Goal: Transaction & Acquisition: Purchase product/service

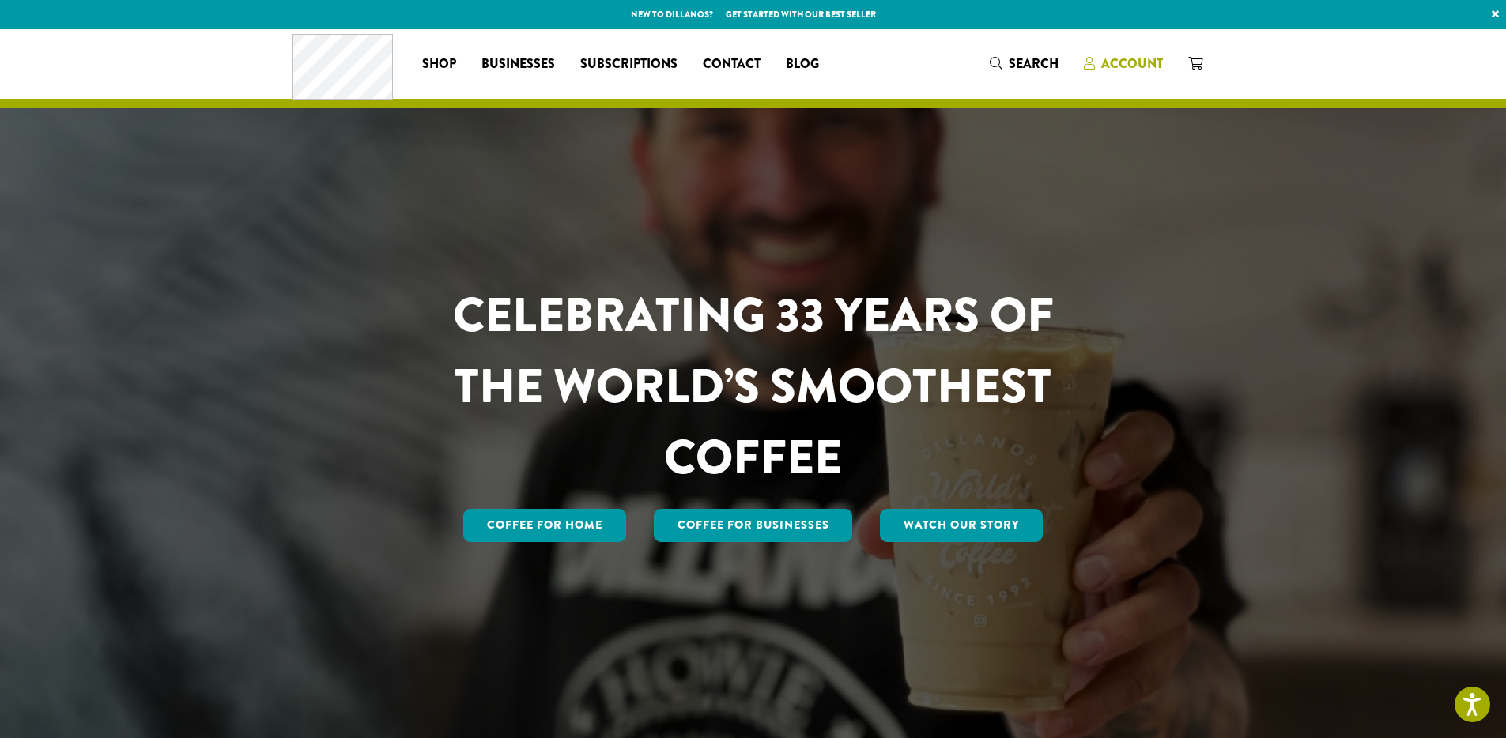
click at [1142, 63] on span "Account" at bounding box center [1132, 64] width 62 height 18
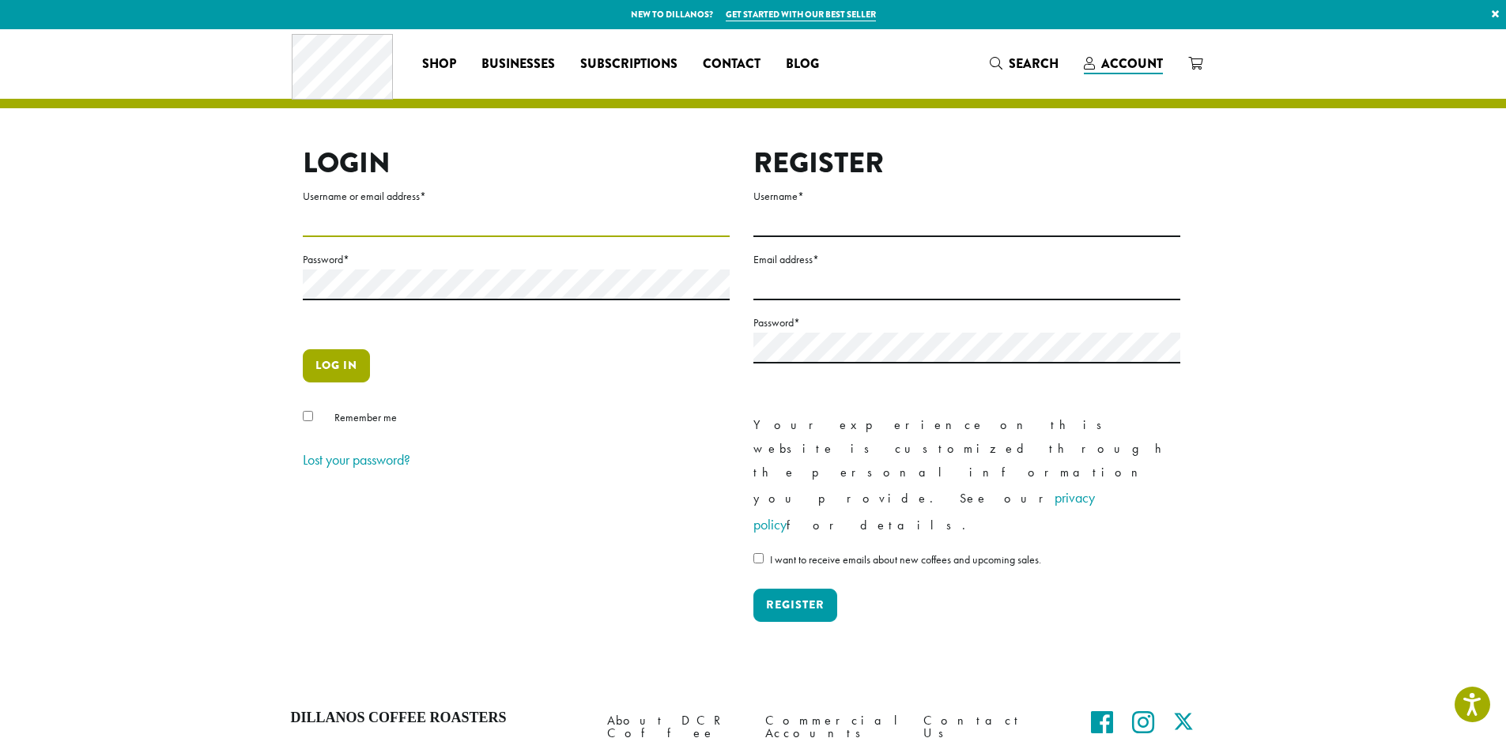
type input "**********"
click at [352, 361] on button "Log in" at bounding box center [336, 365] width 67 height 33
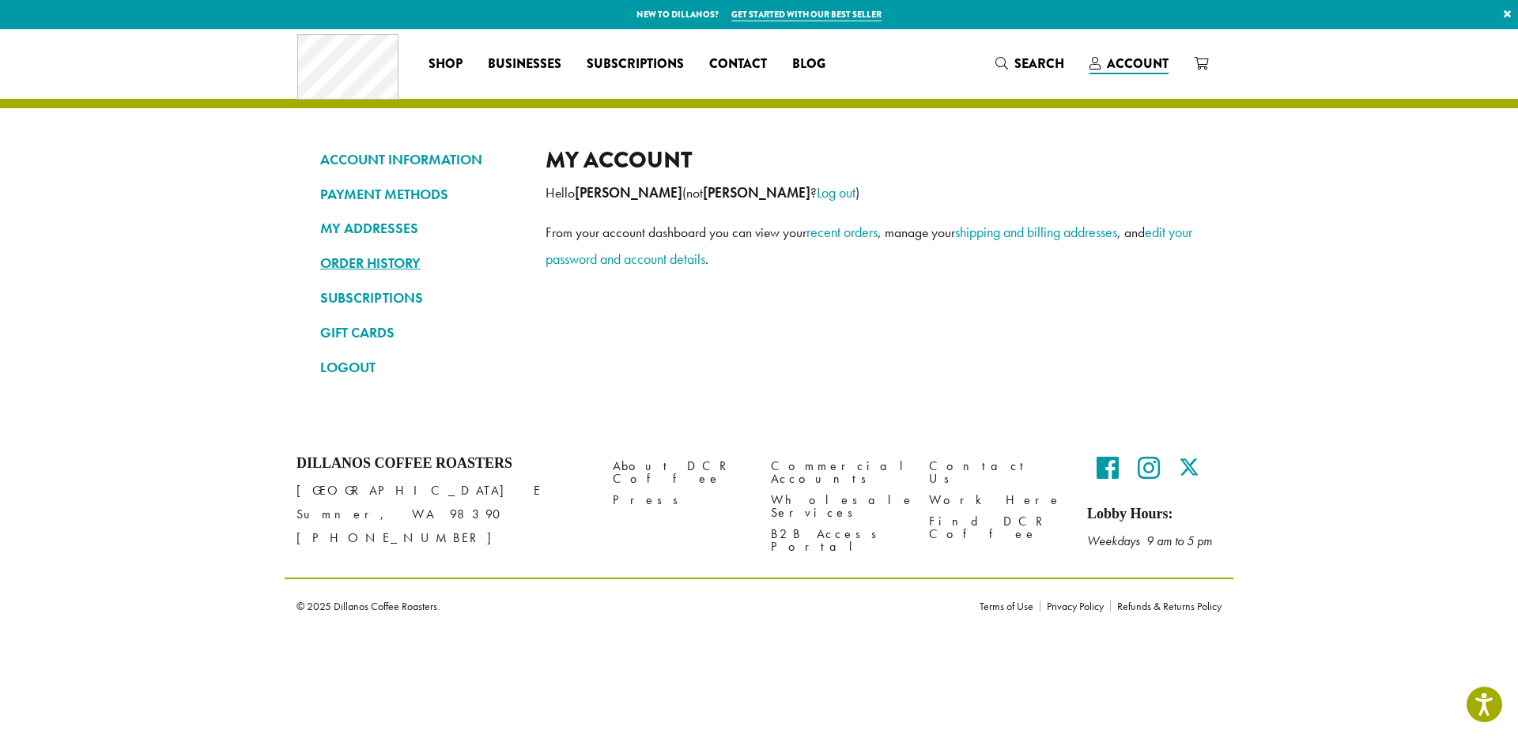
click at [402, 263] on link "ORDER HISTORY" at bounding box center [421, 263] width 202 height 27
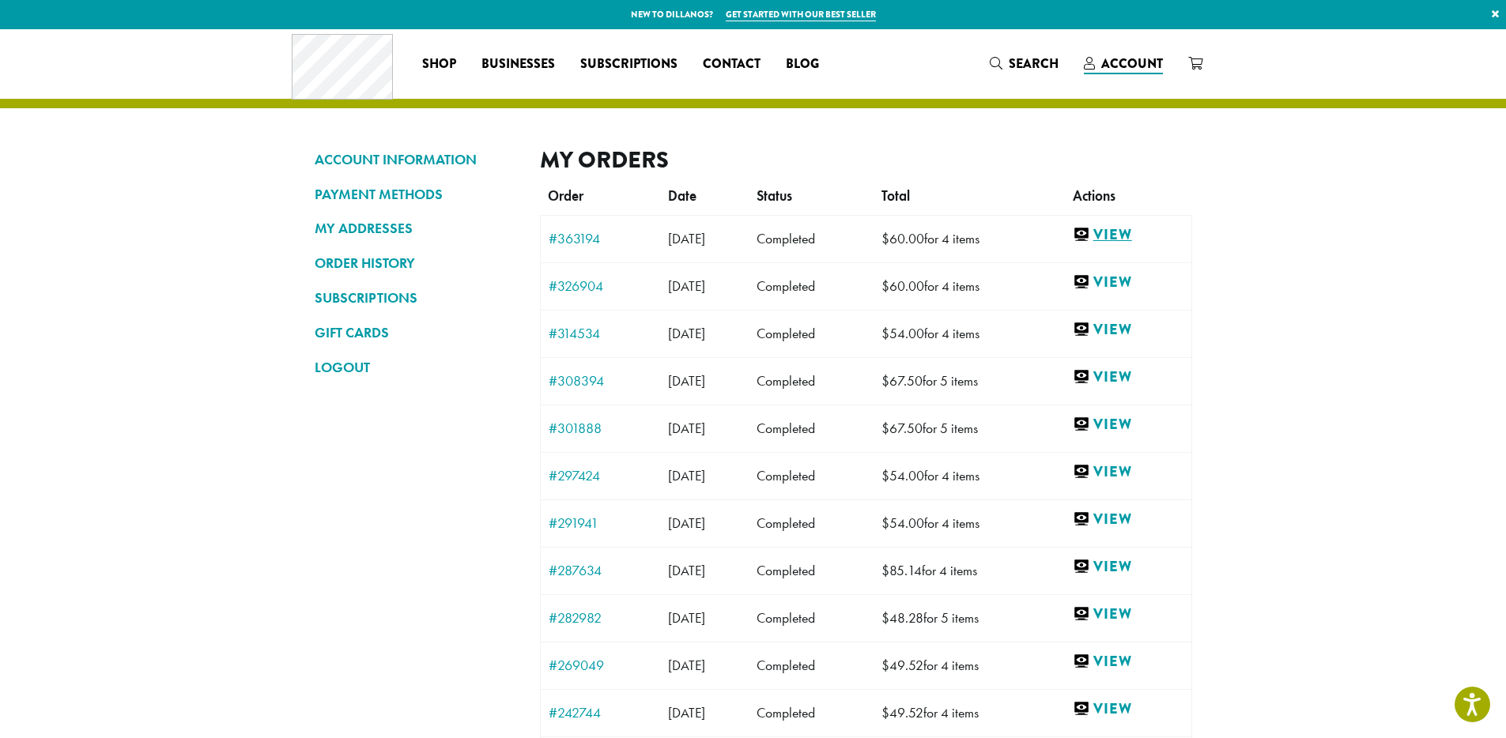
click at [1146, 234] on link "View" at bounding box center [1128, 235] width 111 height 20
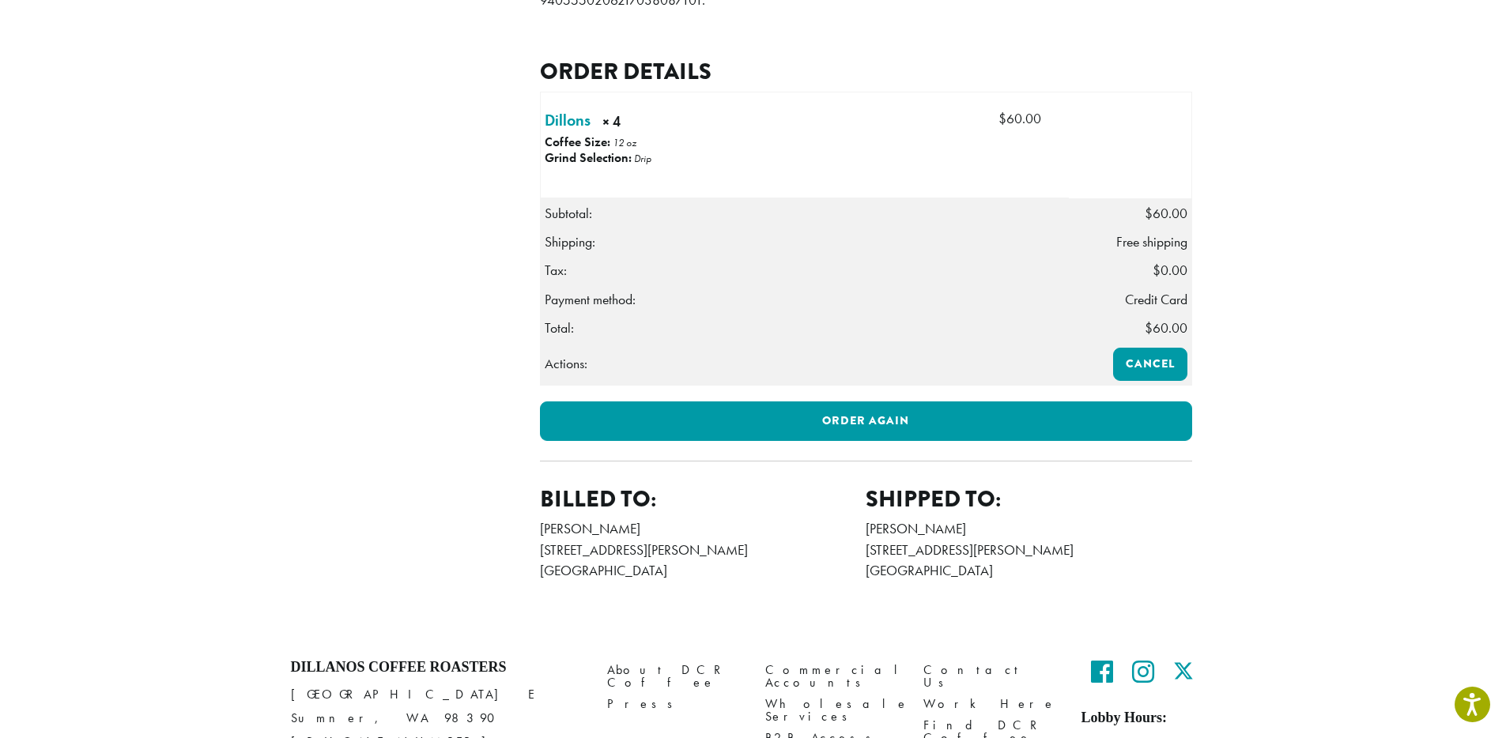
scroll to position [506, 0]
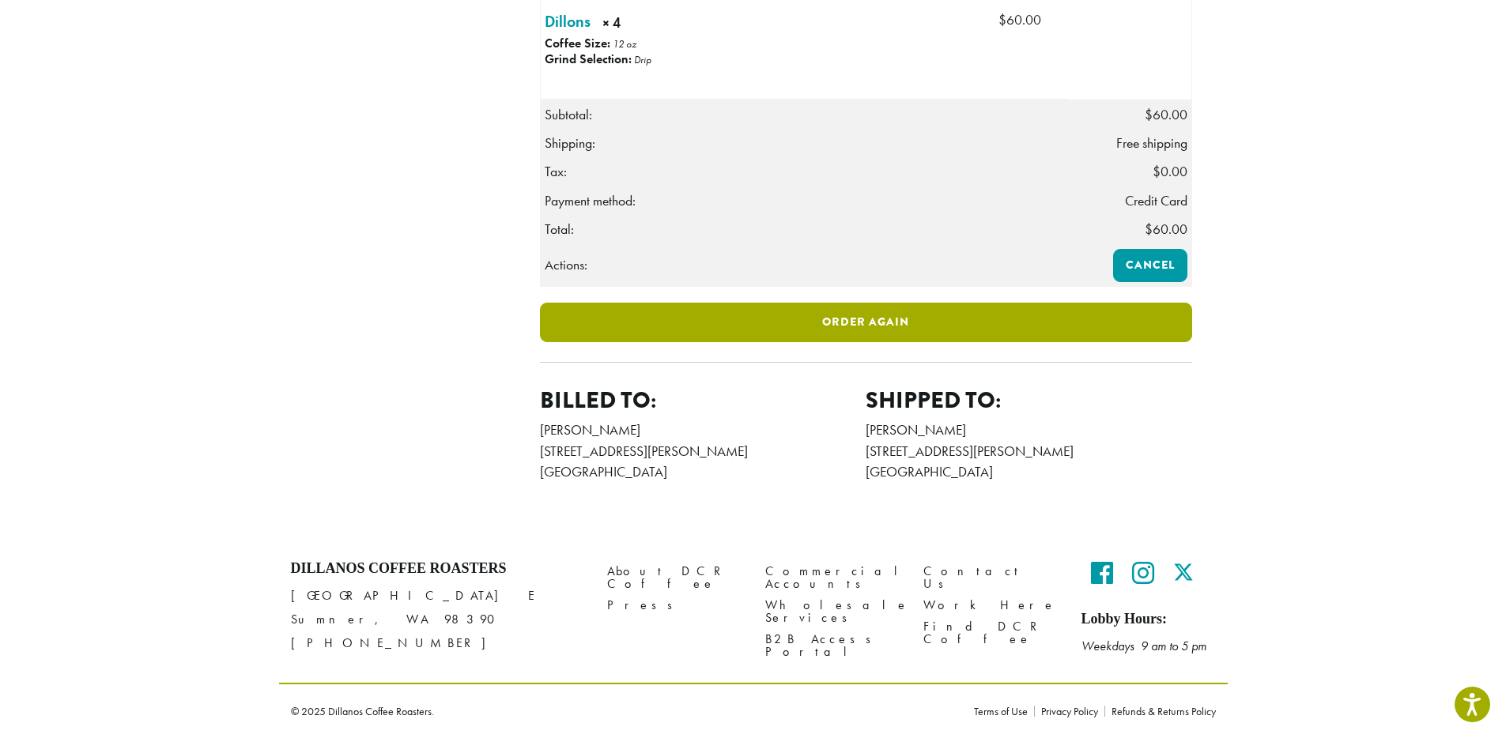
click at [932, 323] on link "Order again" at bounding box center [866, 323] width 652 height 40
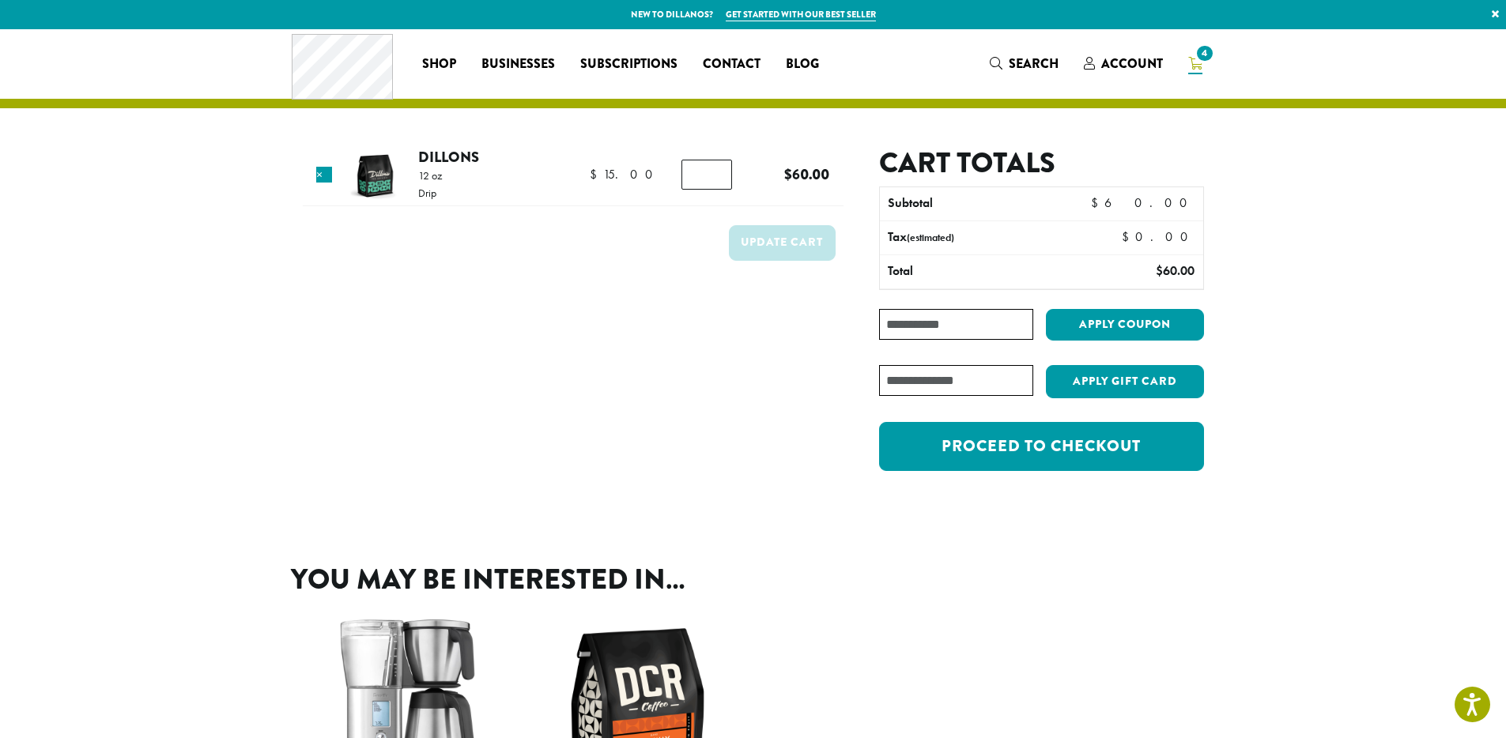
click at [538, 422] on form "Product Price Quantity Subtotal × Dillons 12 oz Drip $ 15.00 $ 15.00 Dillons qu…" at bounding box center [573, 317] width 541 height 342
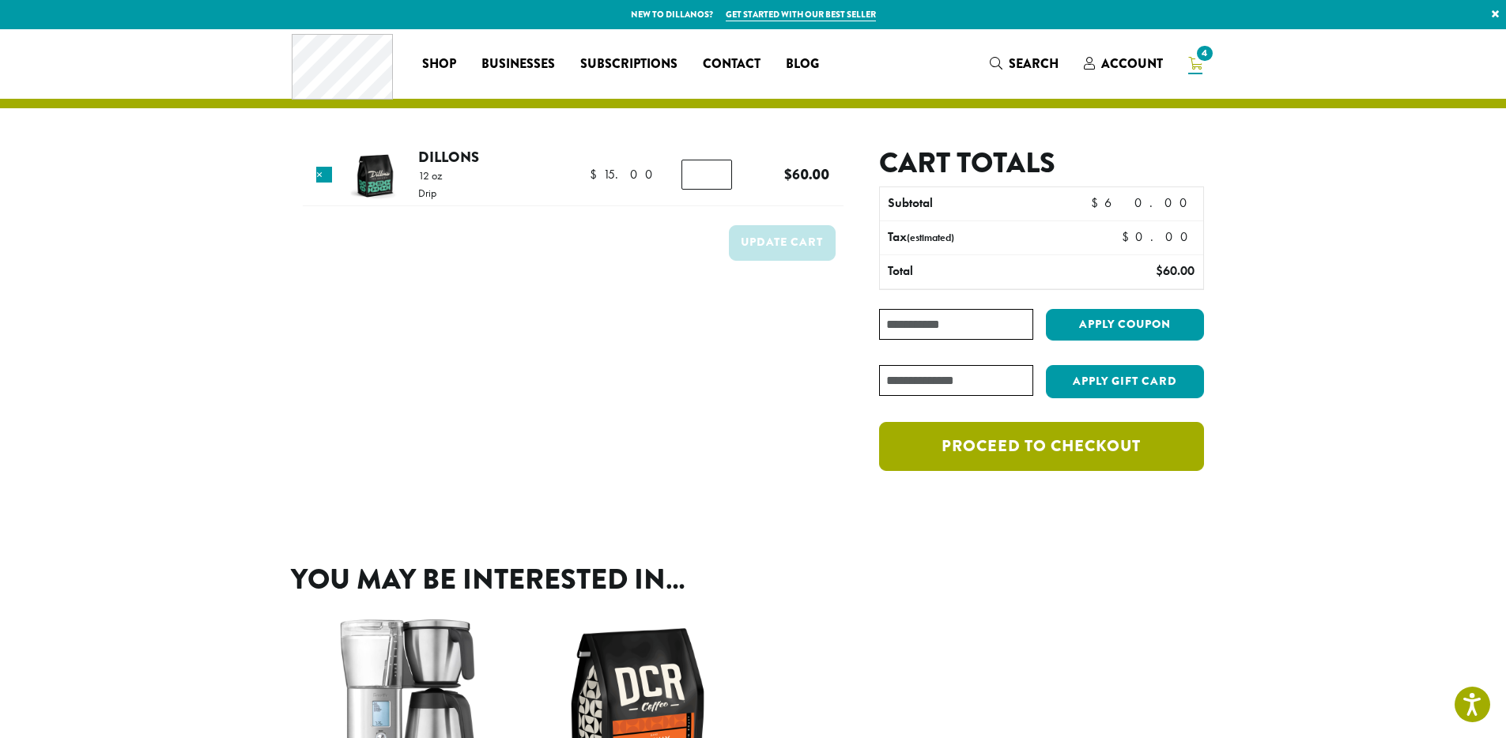
click at [1099, 438] on link "Proceed to checkout" at bounding box center [1041, 446] width 324 height 49
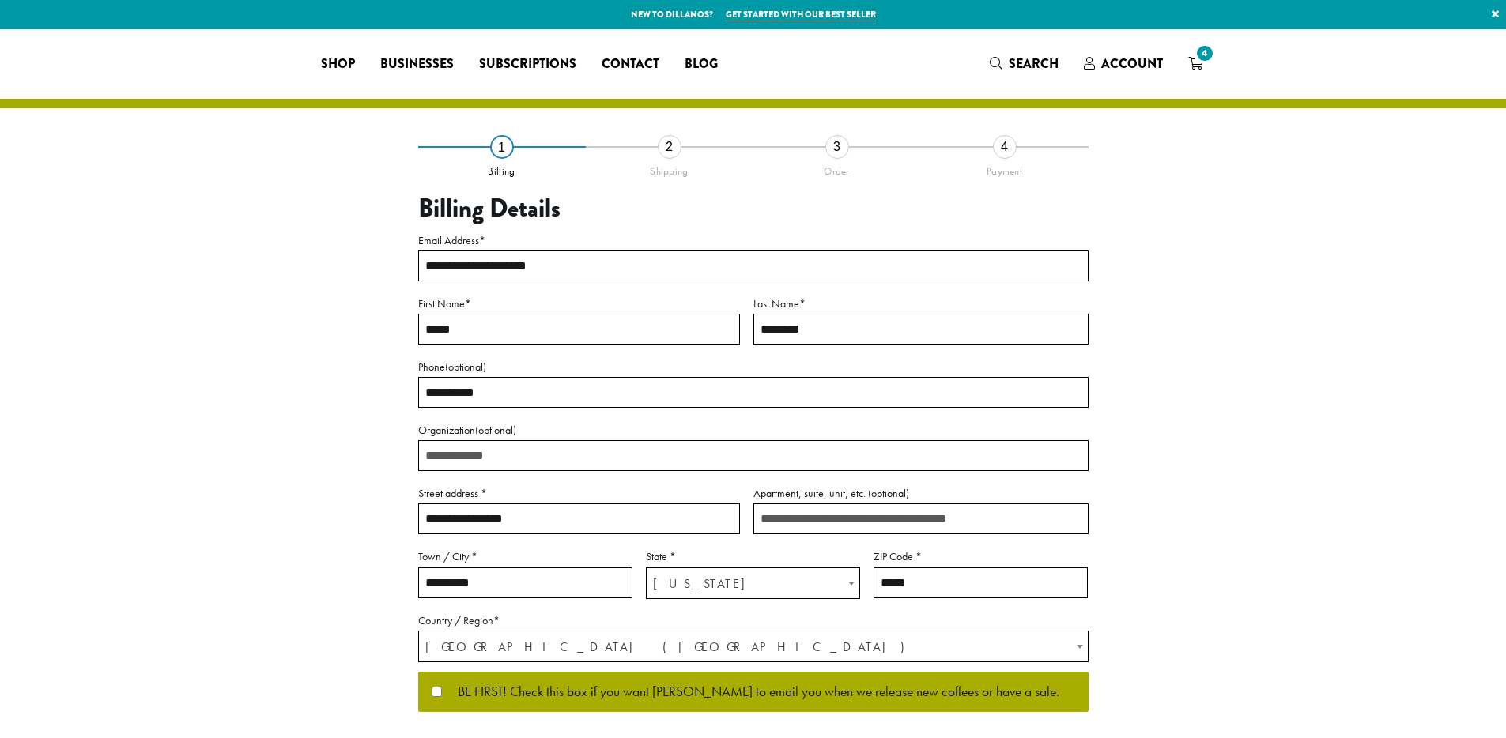
select select "**"
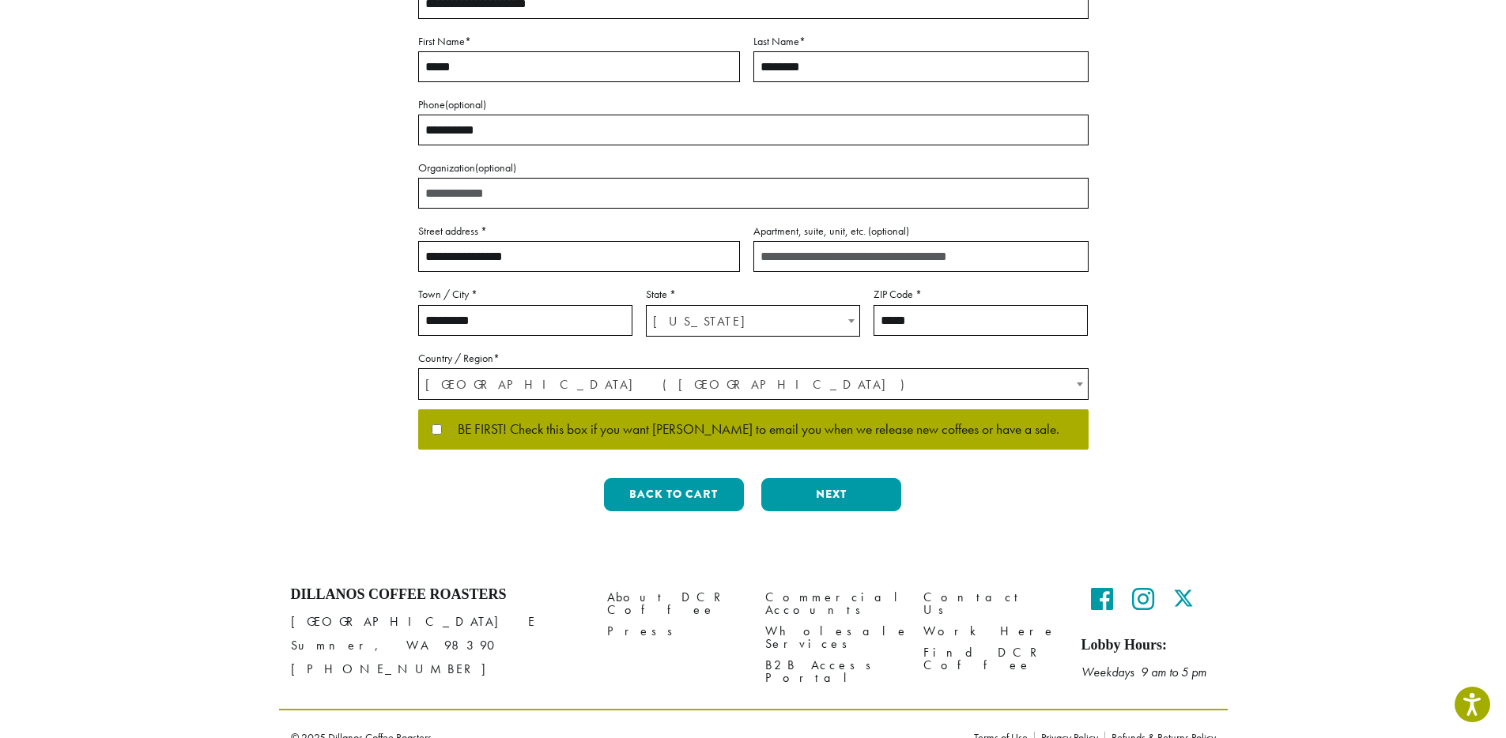
scroll to position [289, 0]
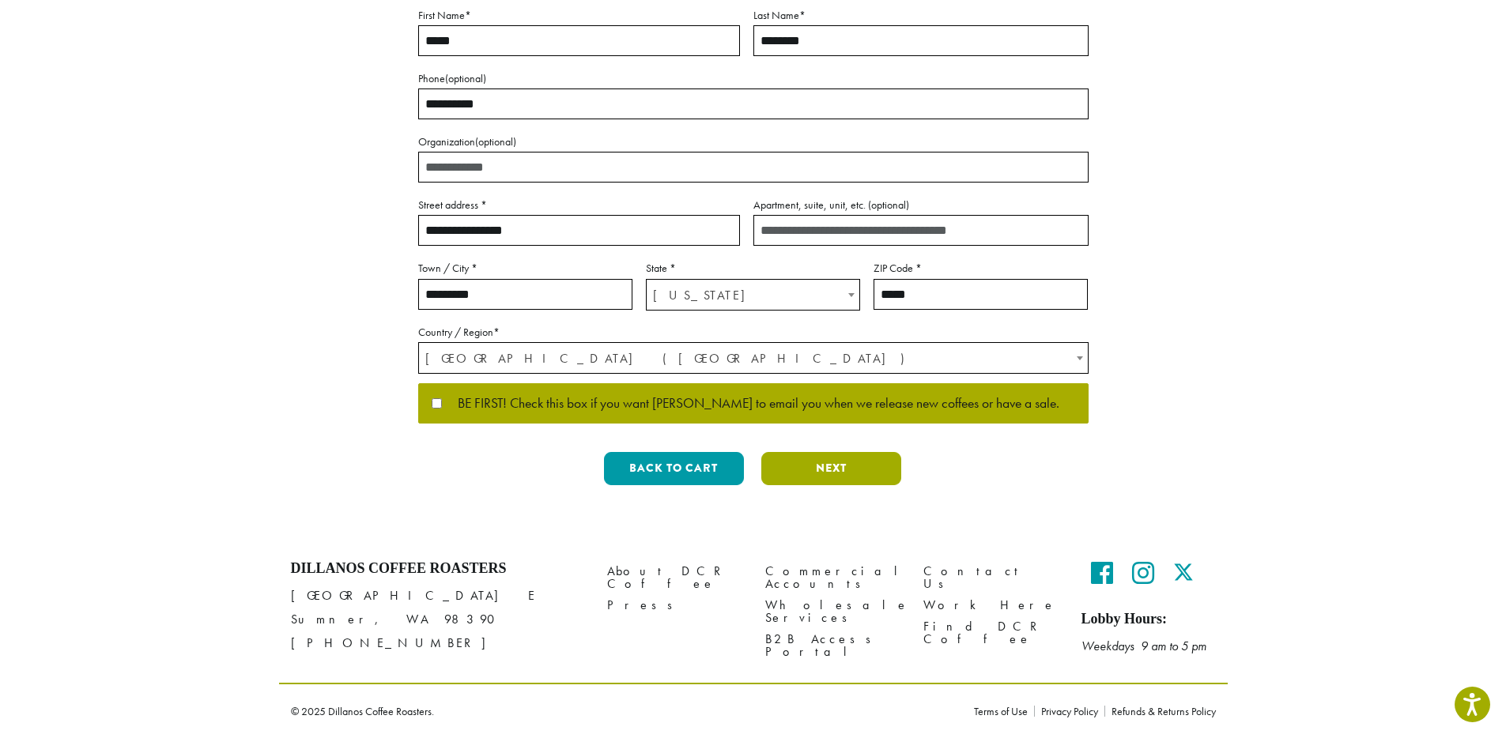
click at [829, 470] on button "Next" at bounding box center [831, 468] width 140 height 33
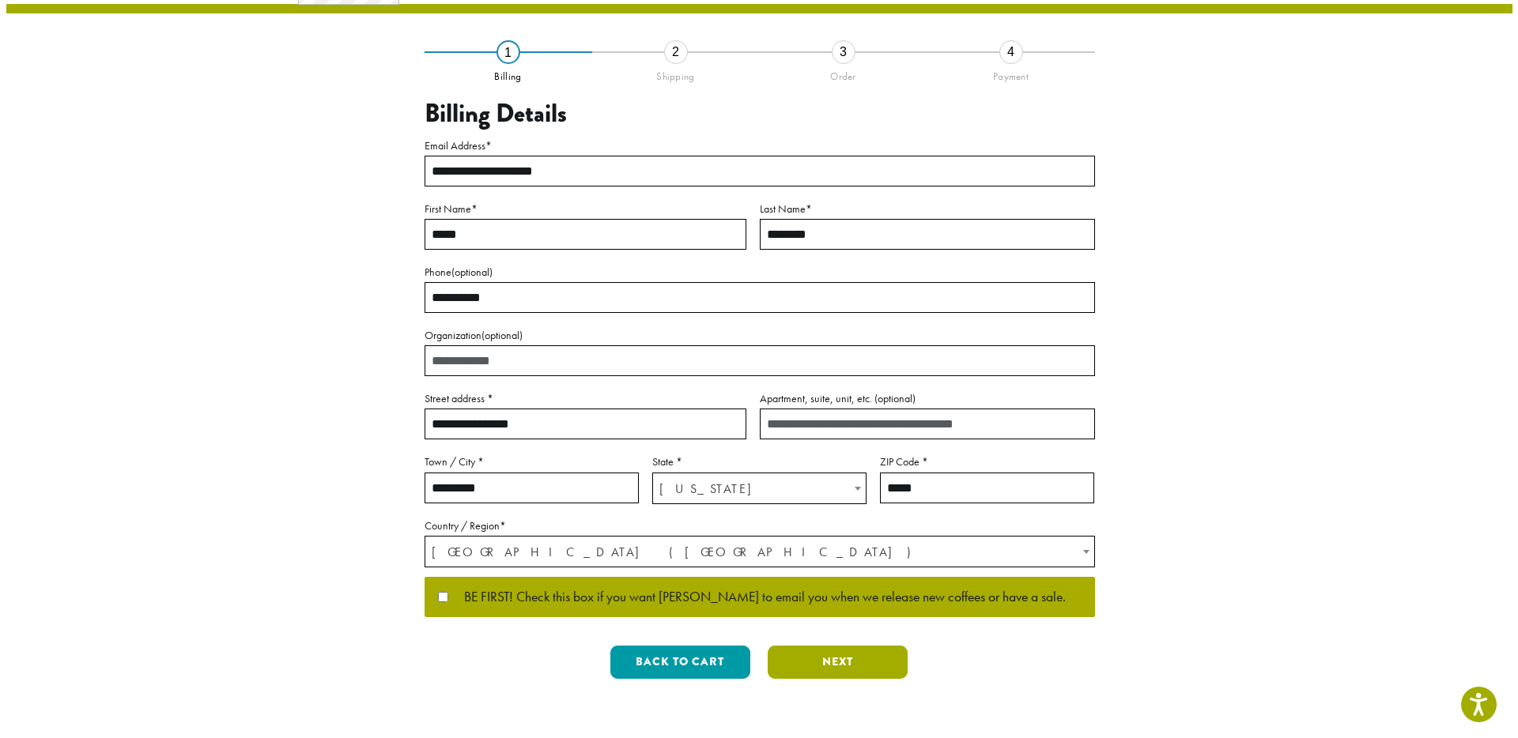
scroll to position [0, 0]
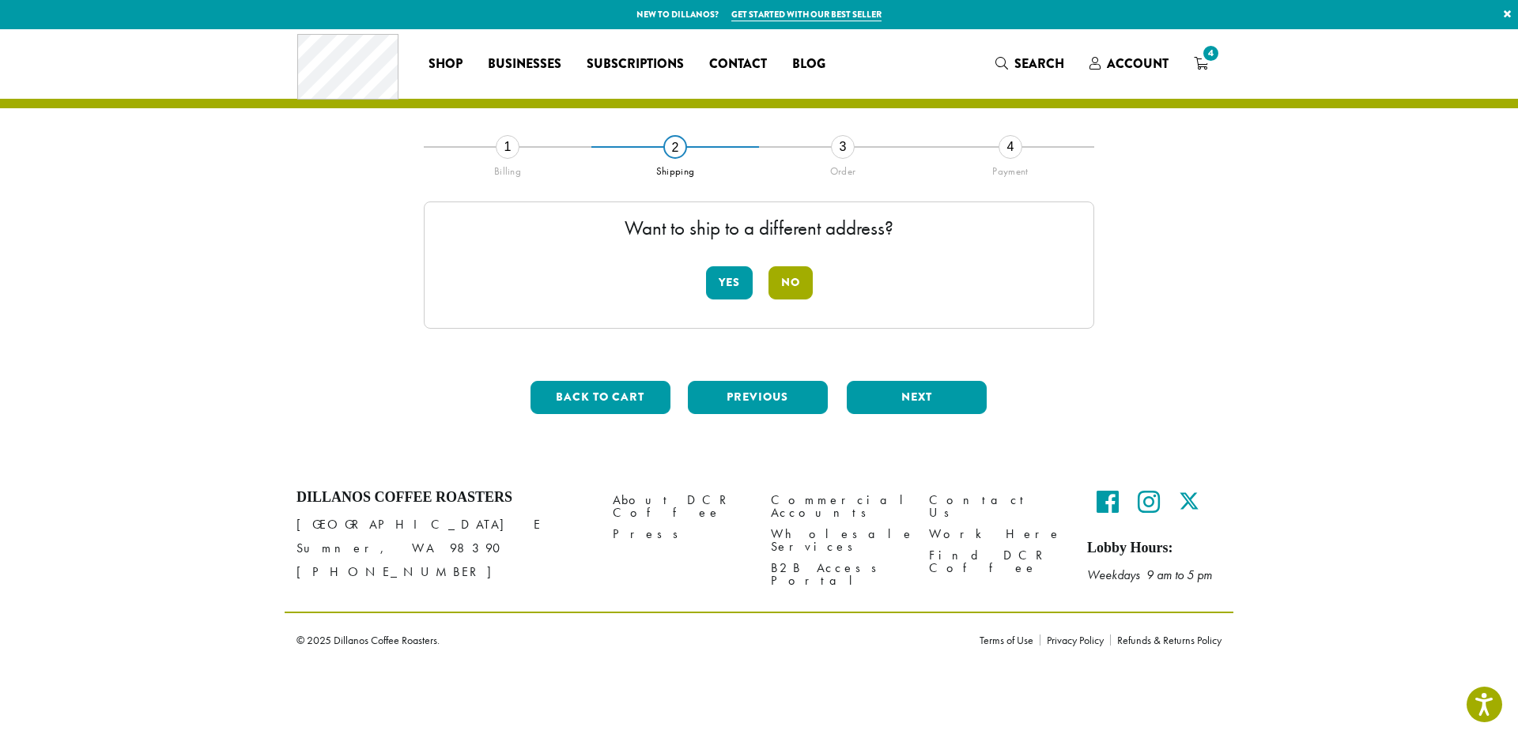
click at [796, 286] on button "No" at bounding box center [791, 282] width 44 height 33
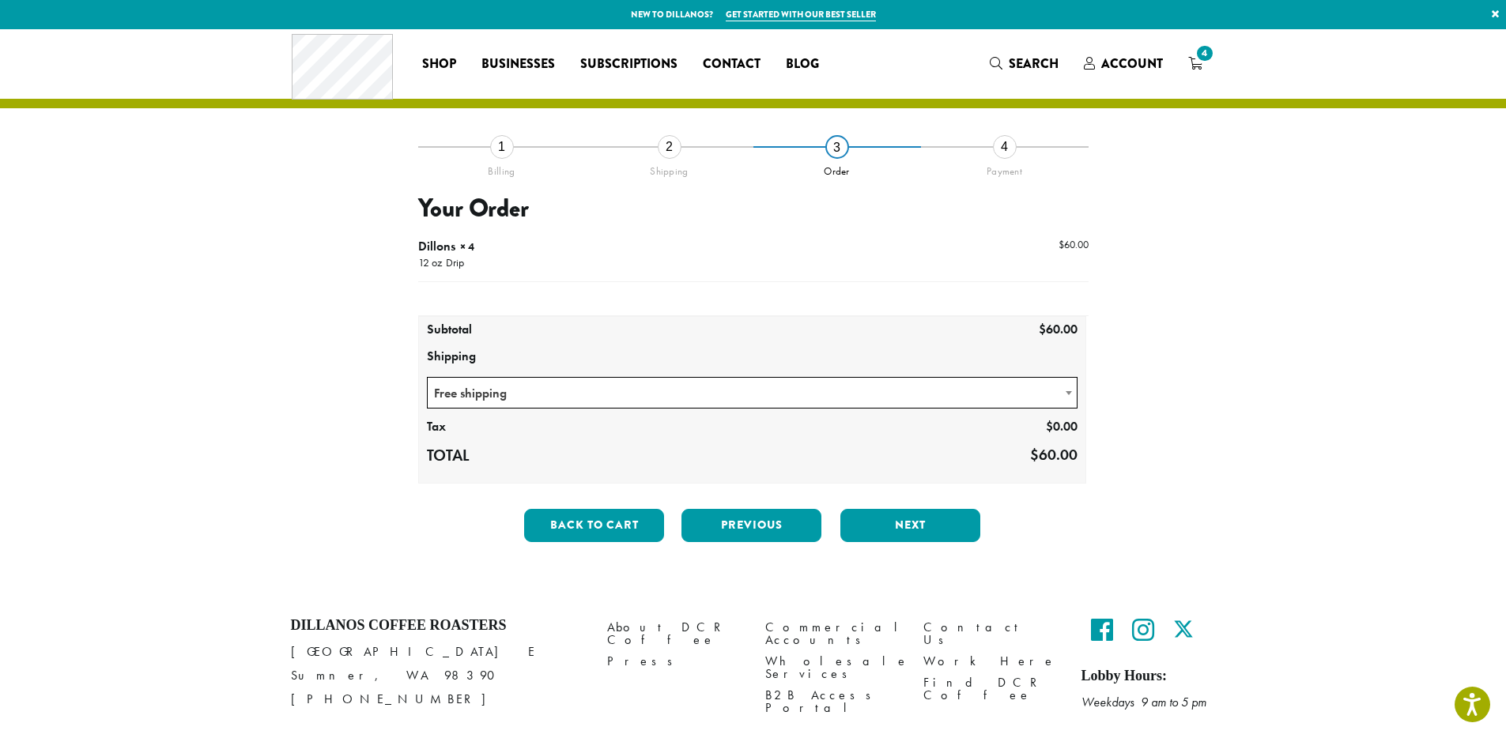
click at [491, 396] on span "Free shipping" at bounding box center [753, 393] width 650 height 31
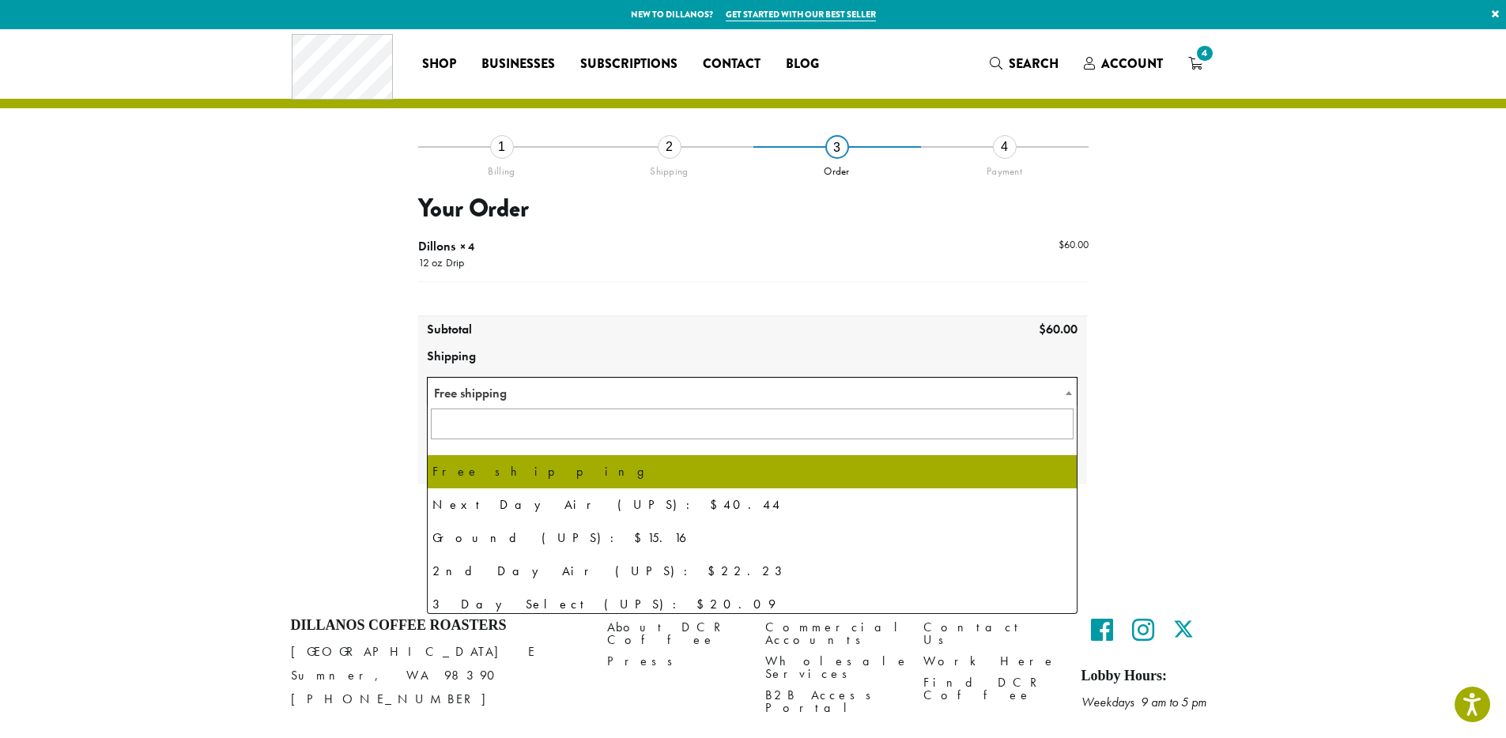
click at [491, 396] on span "Free shipping" at bounding box center [753, 393] width 650 height 31
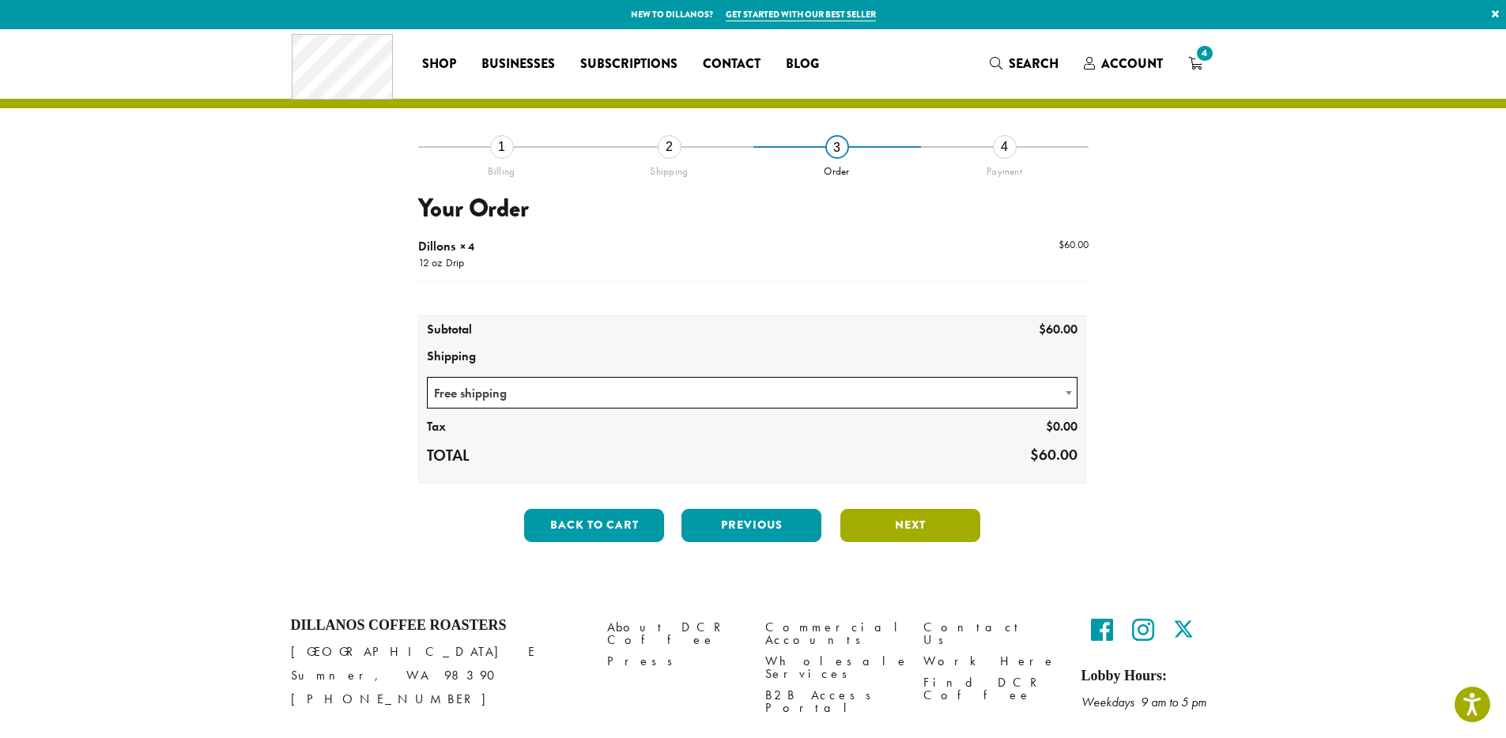
click at [872, 520] on button "Next" at bounding box center [910, 525] width 140 height 33
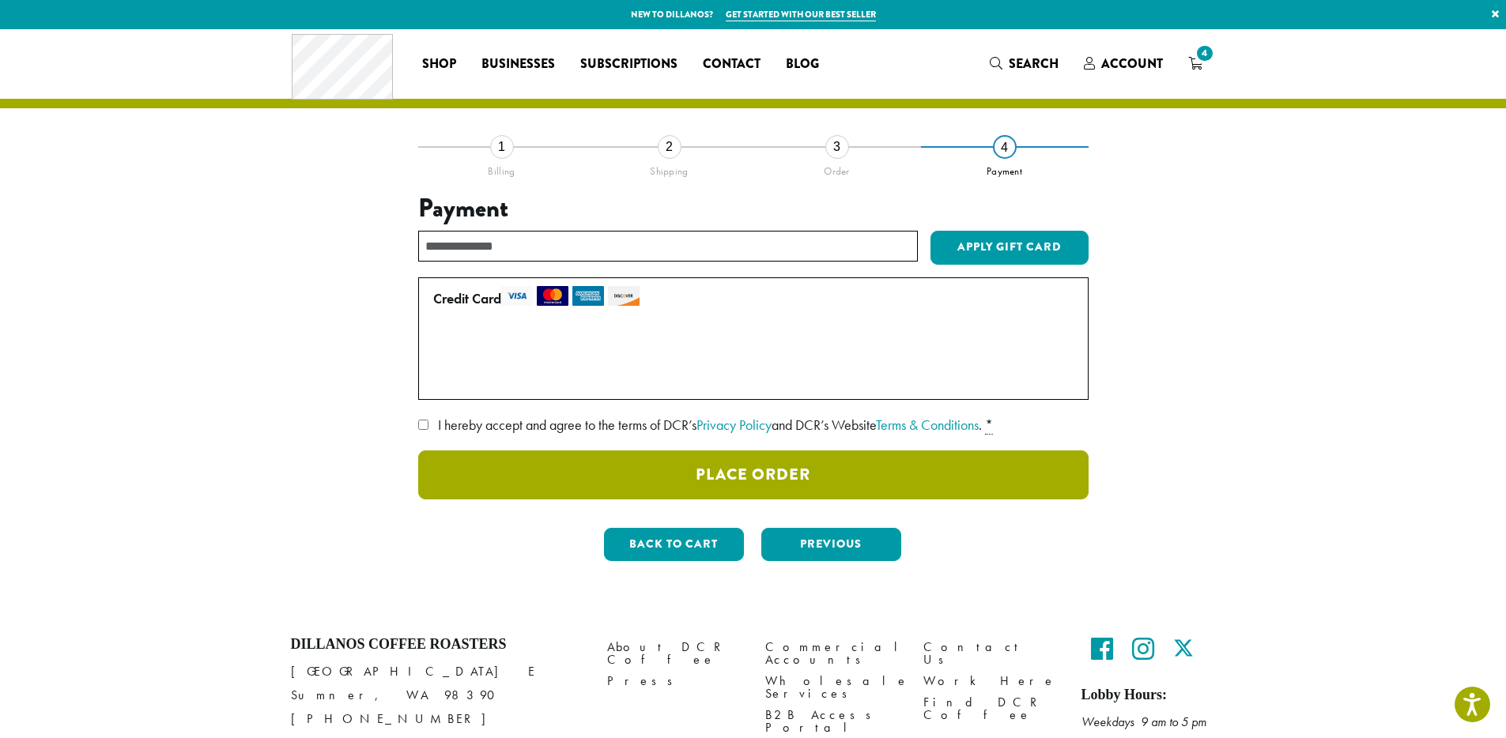
click at [555, 468] on button "Place Order" at bounding box center [753, 475] width 670 height 49
